Goal: Transaction & Acquisition: Purchase product/service

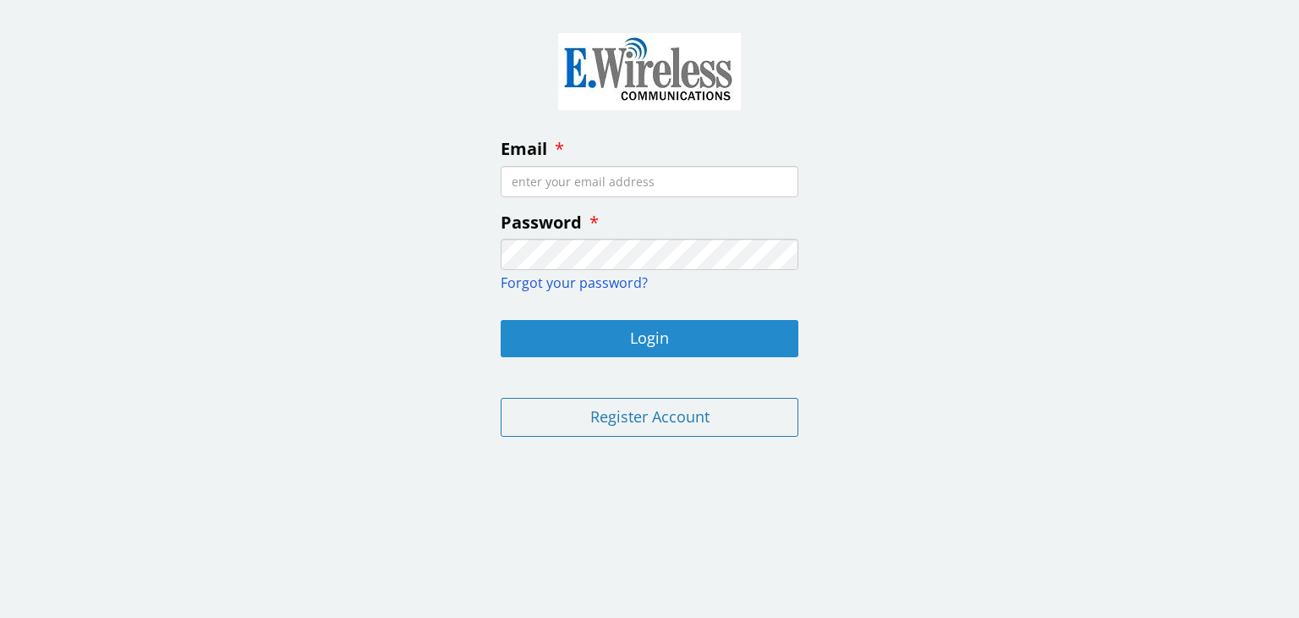
type input "[EMAIL_ADDRESS][PERSON_NAME][DOMAIN_NAME]"
click at [657, 336] on button "Login" at bounding box center [650, 338] width 298 height 37
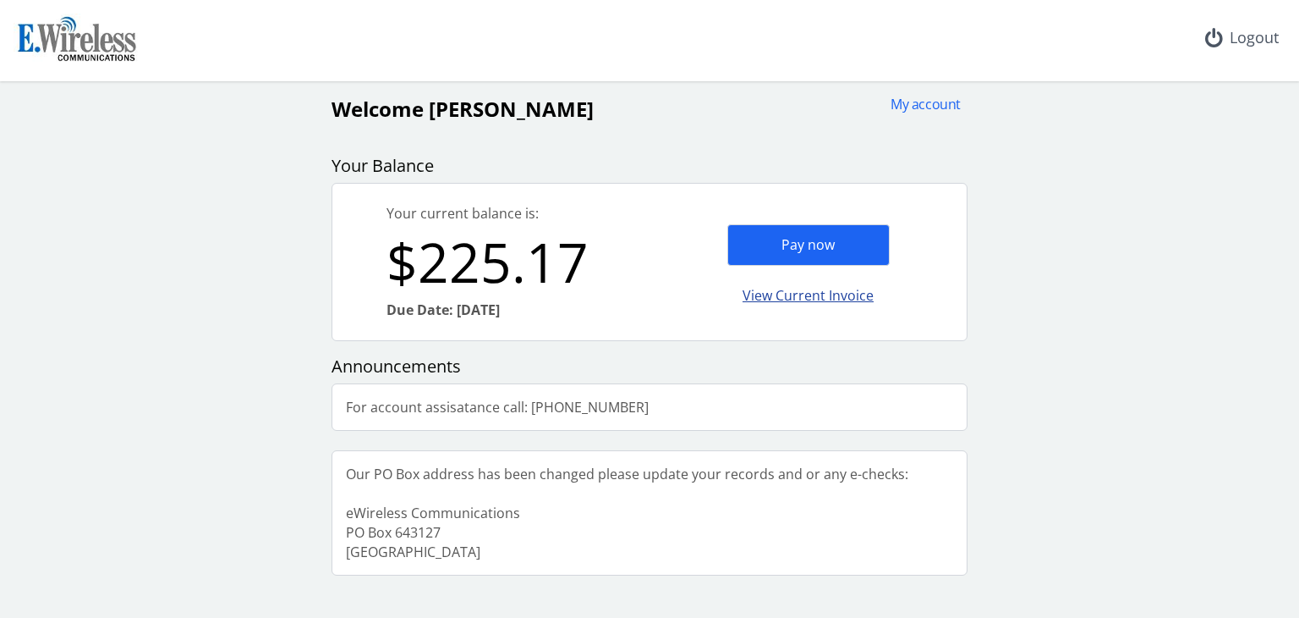
click at [800, 297] on div "View Current Invoice" at bounding box center [809, 296] width 162 height 40
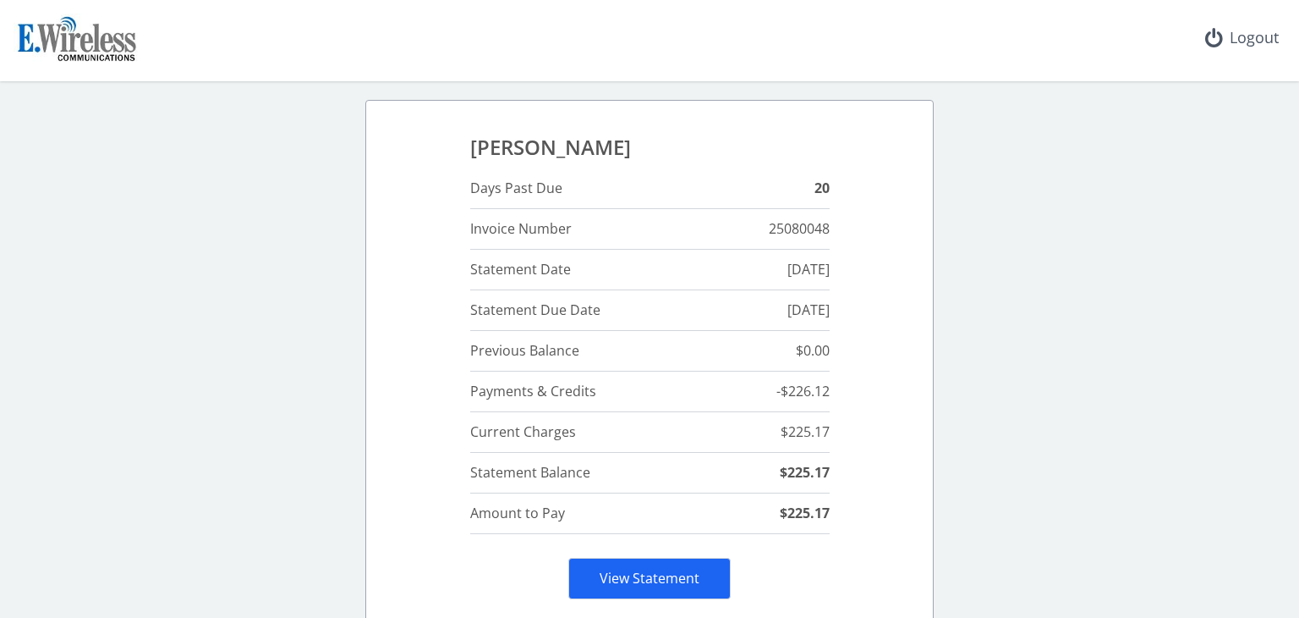
scroll to position [44, 0]
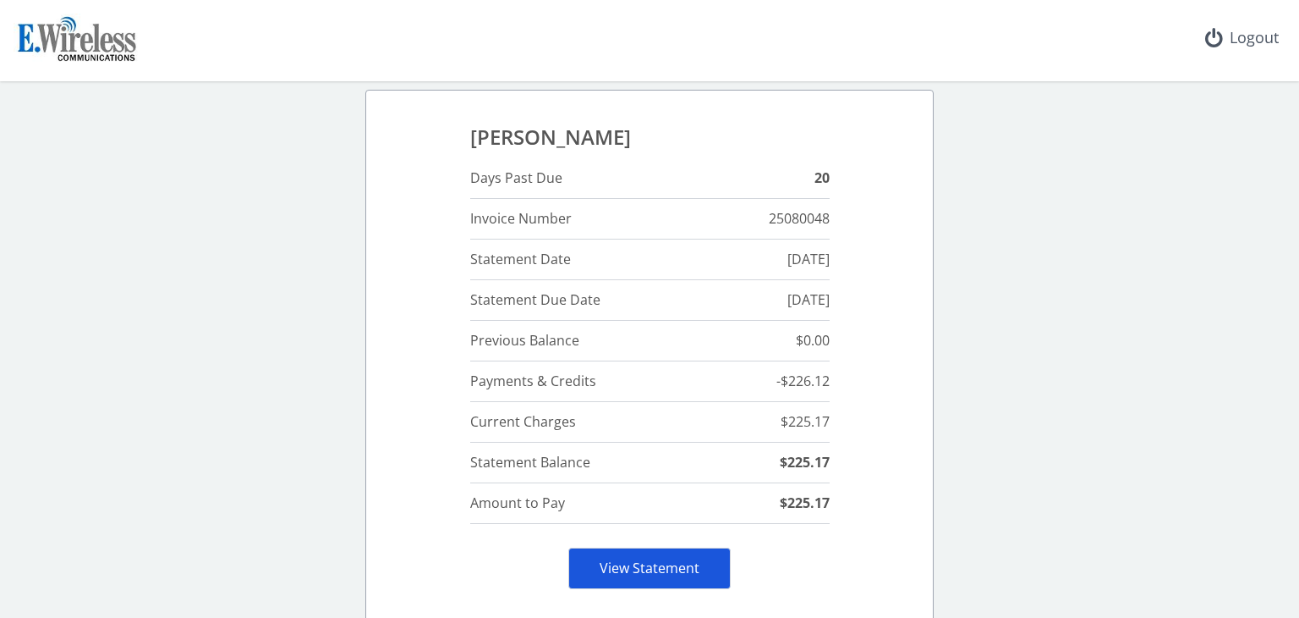
click at [633, 566] on link "View Statement" at bounding box center [650, 567] width 100 height 19
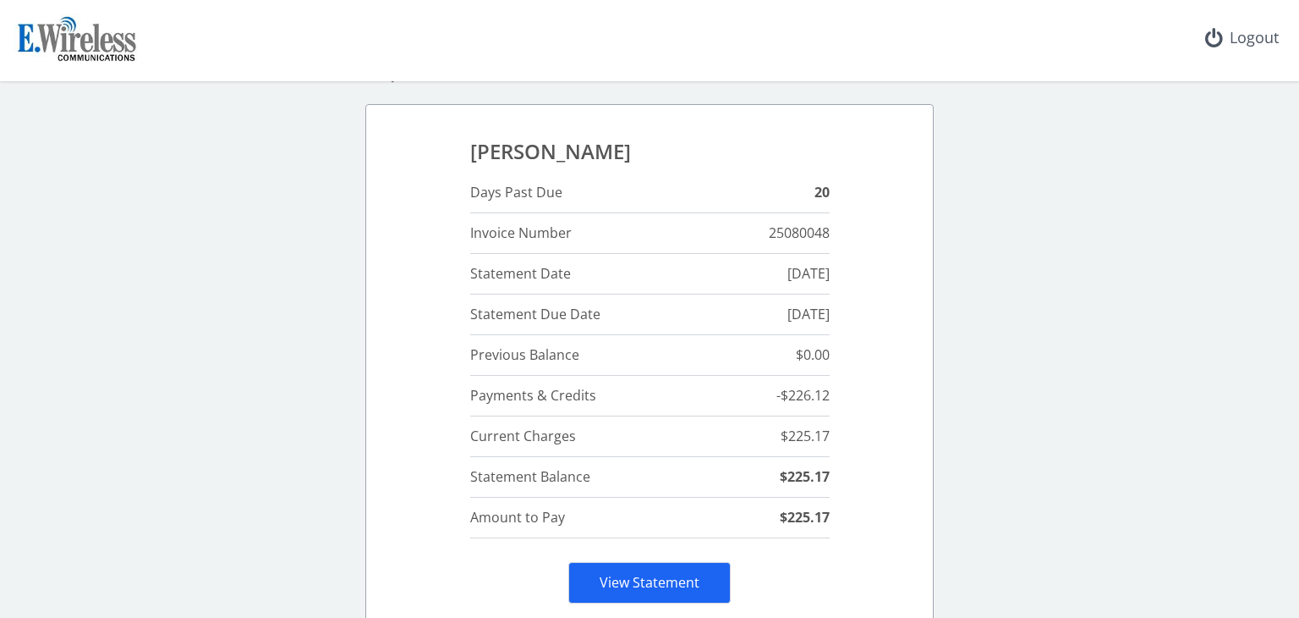
scroll to position [24, 0]
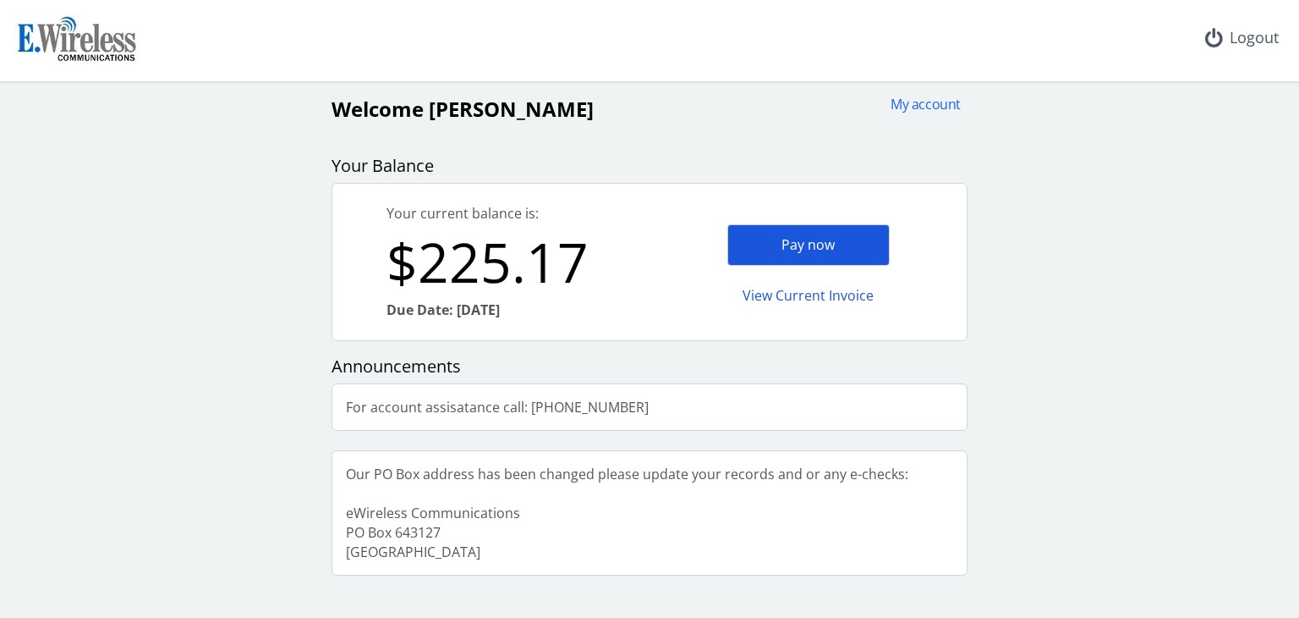
click at [826, 240] on div "Pay now" at bounding box center [809, 244] width 162 height 41
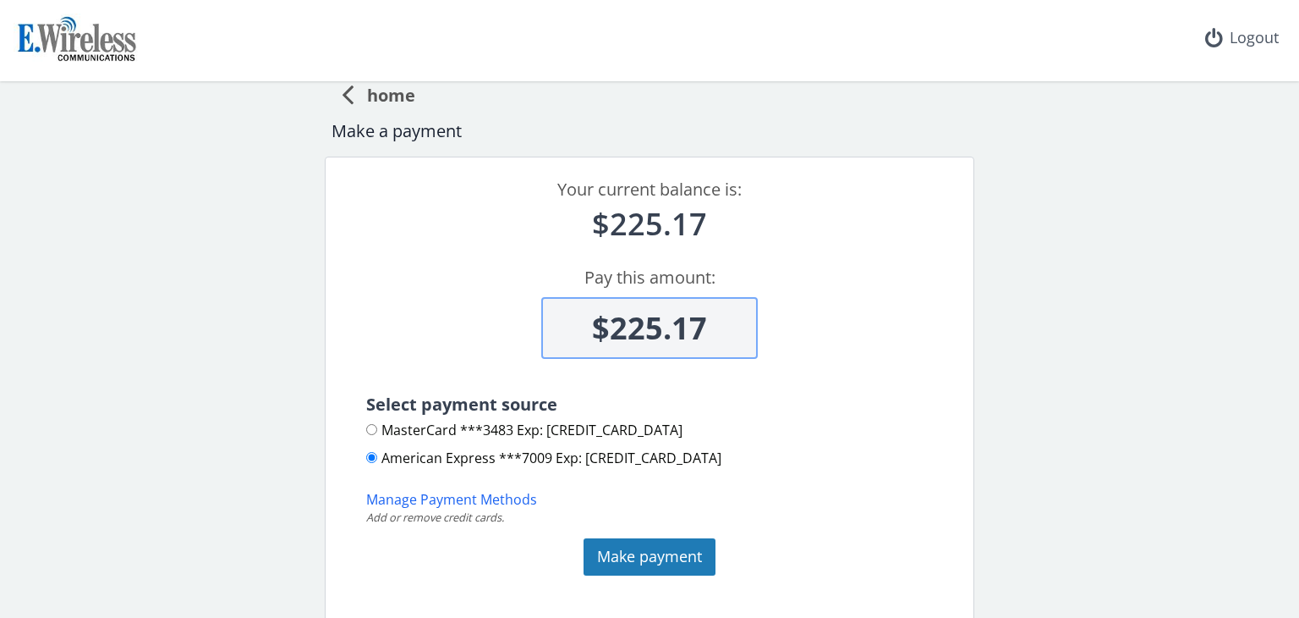
scroll to position [14, 0]
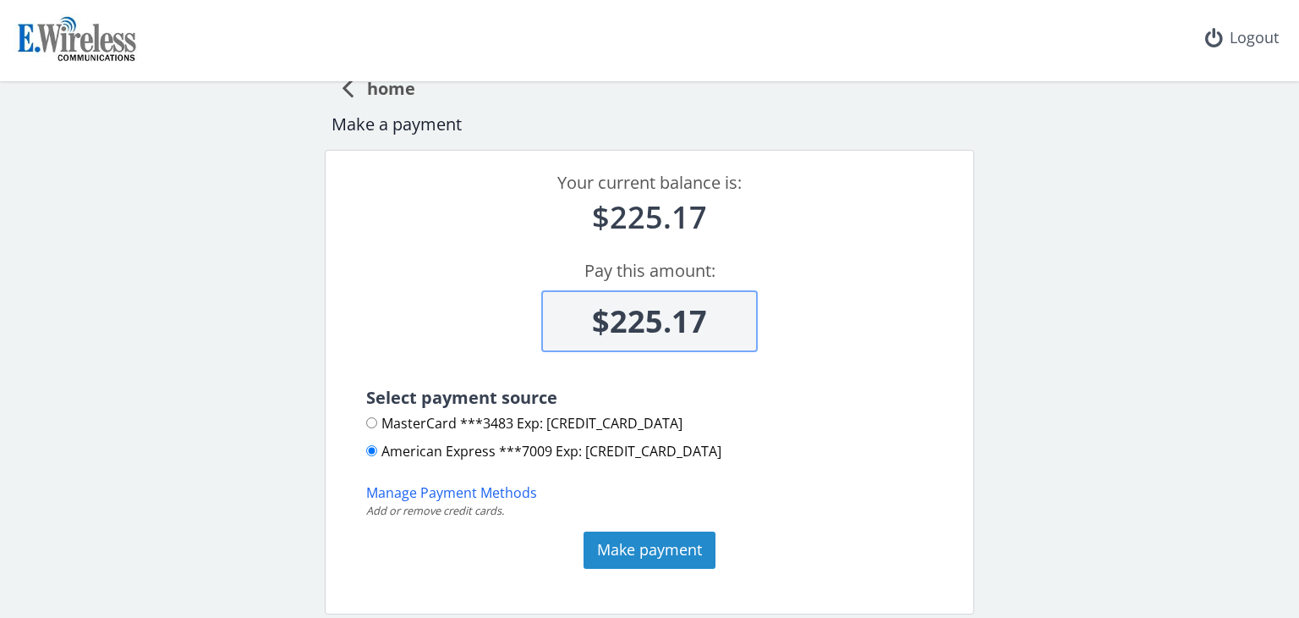
drag, startPoint x: 643, startPoint y: 552, endPoint x: 786, endPoint y: 518, distance: 147.1
click at [786, 518] on div "Your current balance is: $225.17 Pay this amount: $225.17 Select payment source…" at bounding box center [650, 382] width 650 height 464
click at [651, 546] on button "Make payment" at bounding box center [650, 549] width 132 height 37
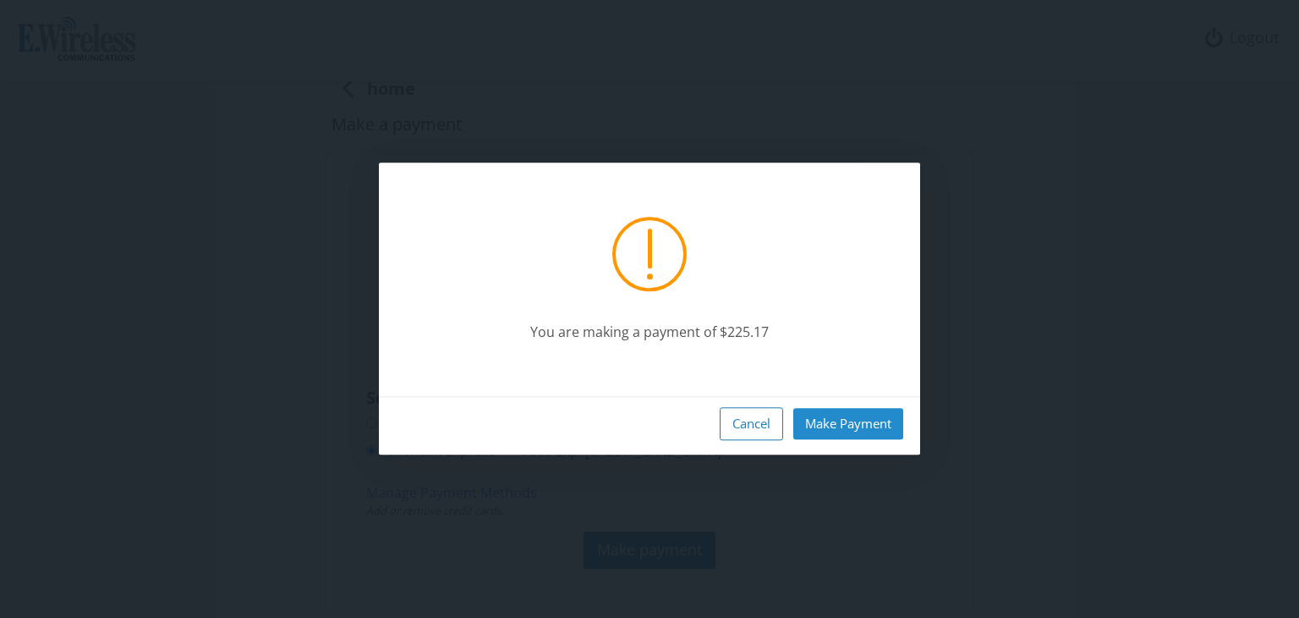
click at [819, 420] on button "Make Payment" at bounding box center [849, 423] width 110 height 31
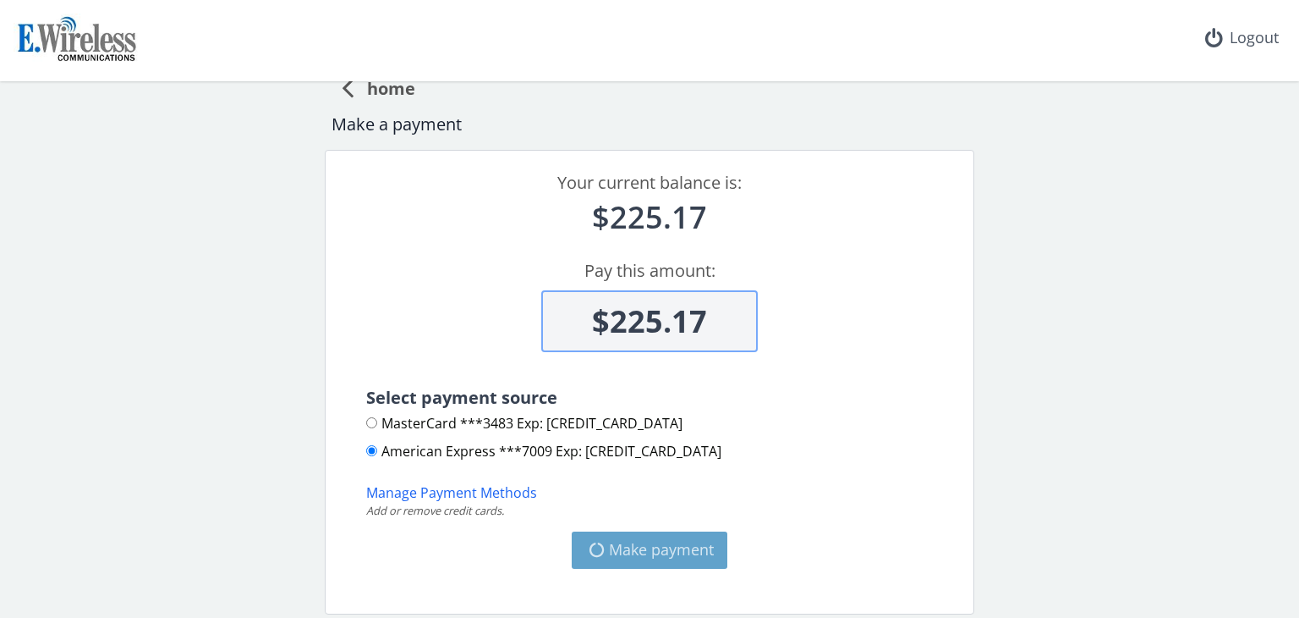
type input "$0"
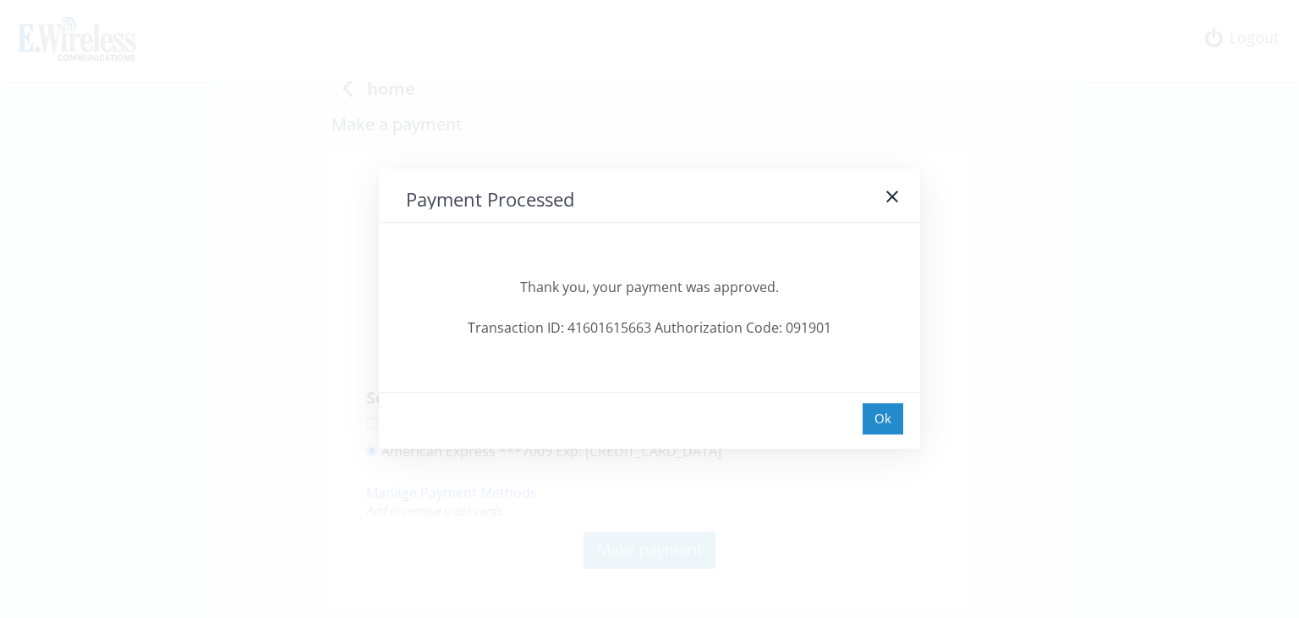
click at [884, 420] on div "Ok" at bounding box center [883, 418] width 41 height 31
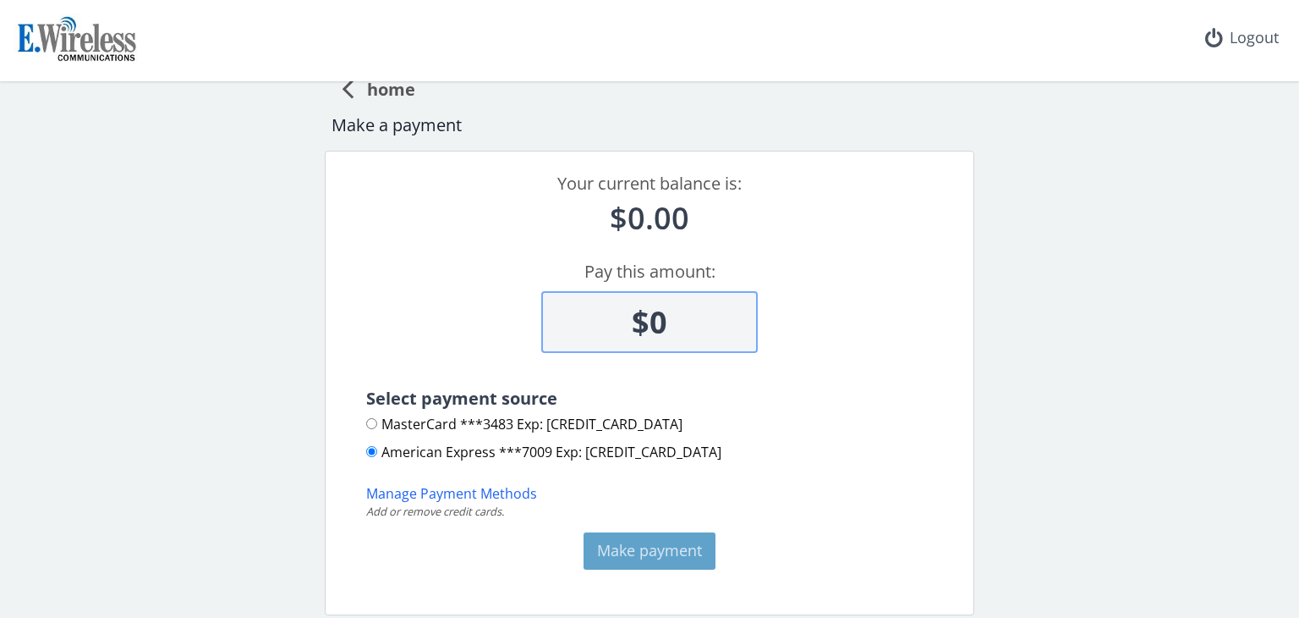
scroll to position [0, 0]
